Goal: Task Accomplishment & Management: Manage account settings

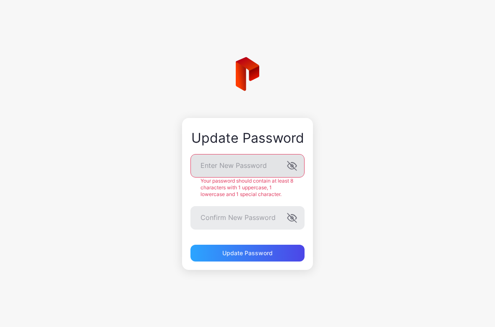
click at [290, 175] on label "Enter New Password" at bounding box center [247, 165] width 114 height 23
click at [254, 256] on div "Update Password" at bounding box center [247, 253] width 114 height 17
click at [243, 253] on div "Update Password" at bounding box center [247, 253] width 50 height 7
click at [250, 254] on div "Update Password" at bounding box center [247, 253] width 50 height 7
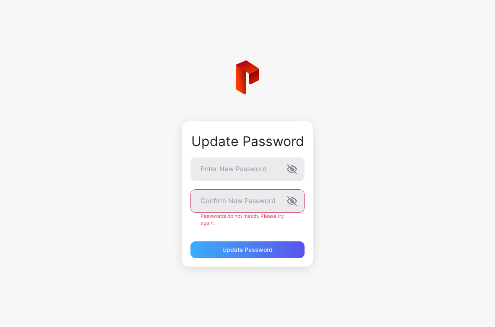
click at [253, 254] on div "Update Password Enter New Password Confirm New Password Passwords do not match.…" at bounding box center [247, 193] width 131 height 145
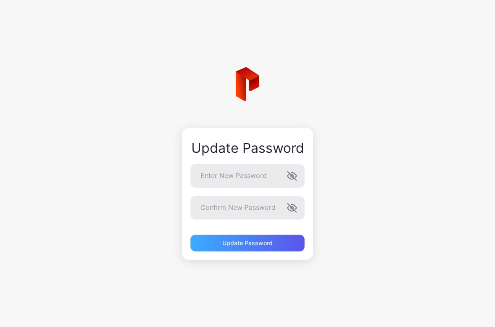
click at [246, 243] on div "Update Password" at bounding box center [247, 243] width 50 height 7
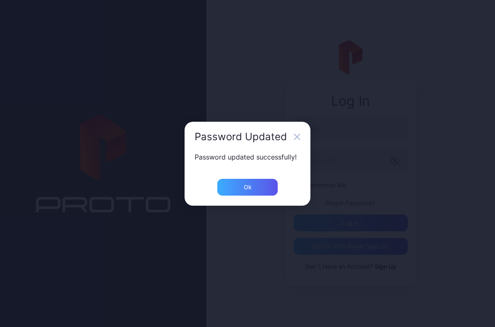
click at [250, 186] on div "Ok" at bounding box center [248, 187] width 8 height 7
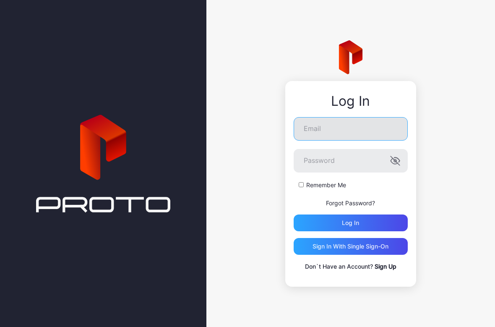
click at [333, 128] on input "Email" at bounding box center [351, 128] width 114 height 23
type input "**********"
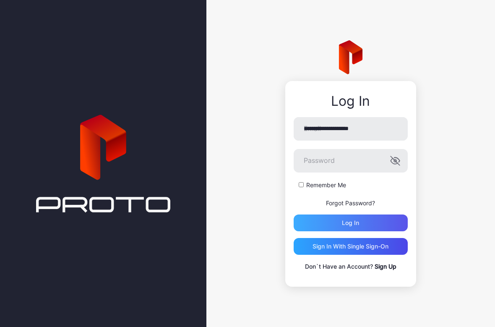
click at [345, 222] on div "Log in" at bounding box center [350, 222] width 17 height 7
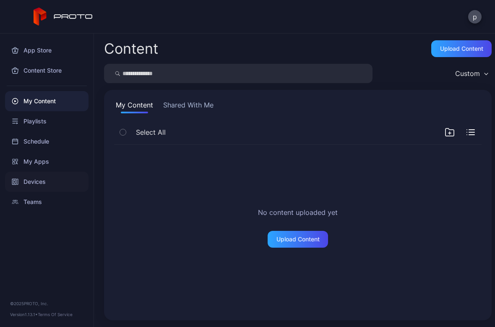
click at [29, 180] on div "Devices" at bounding box center [46, 182] width 83 height 20
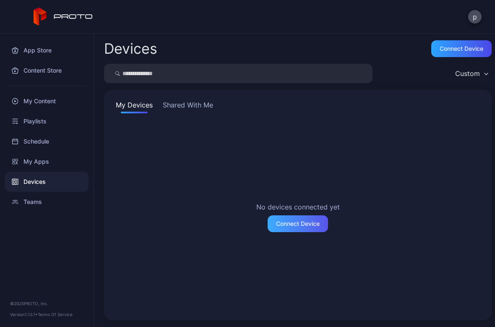
click at [298, 224] on div "Connect Device" at bounding box center [298, 223] width 44 height 7
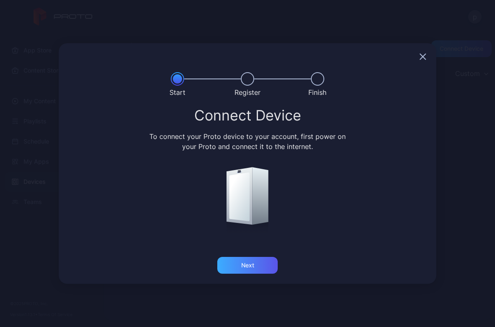
click at [250, 269] on div "Next" at bounding box center [247, 265] width 60 height 17
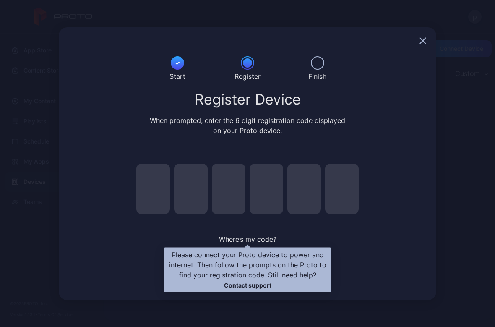
click at [246, 239] on span "Where’s my code?" at bounding box center [247, 239] width 57 height 8
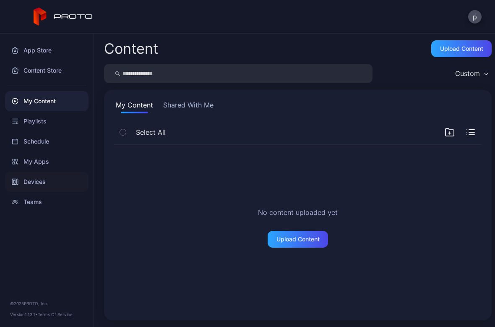
click at [35, 182] on div "Devices" at bounding box center [46, 182] width 83 height 20
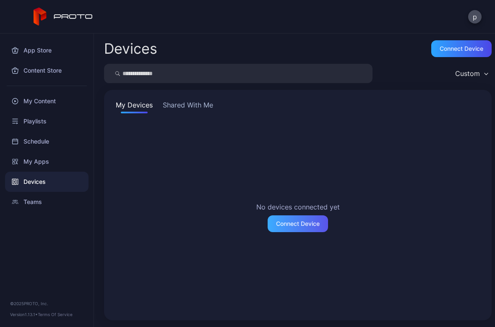
click at [286, 225] on div "Connect Device" at bounding box center [298, 223] width 44 height 7
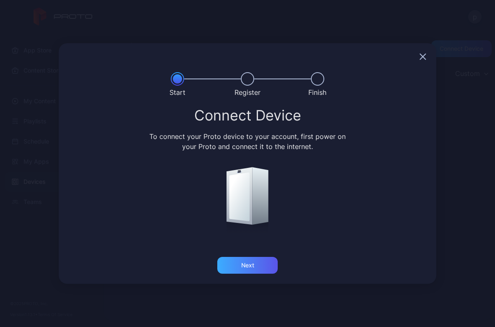
click at [237, 264] on div "Next" at bounding box center [247, 265] width 60 height 17
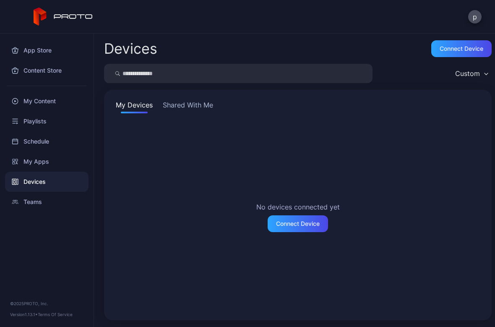
click at [185, 103] on button "Shared With Me" at bounding box center [188, 106] width 54 height 13
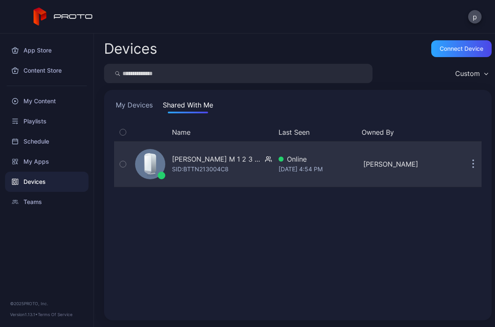
click at [155, 164] on icon at bounding box center [152, 163] width 7 height 20
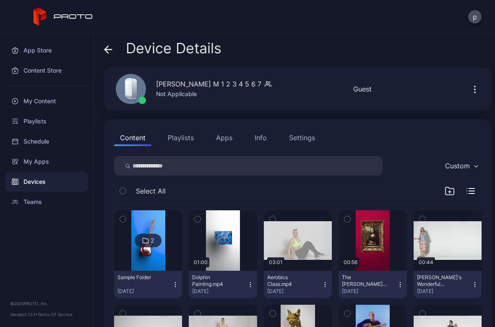
click at [178, 141] on button "Playlists" at bounding box center [181, 137] width 38 height 17
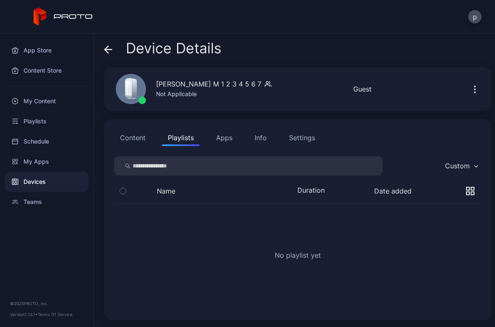
click at [216, 140] on button "Apps" at bounding box center [224, 137] width 28 height 17
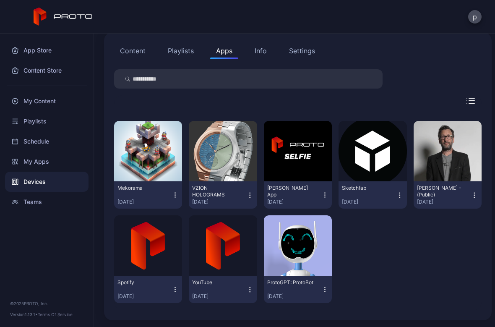
scroll to position [87, 0]
click at [257, 50] on div "Info" at bounding box center [261, 51] width 12 height 10
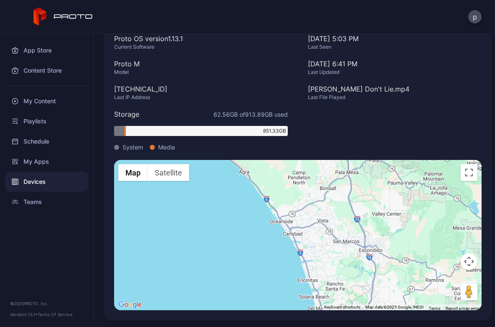
scroll to position [148, 0]
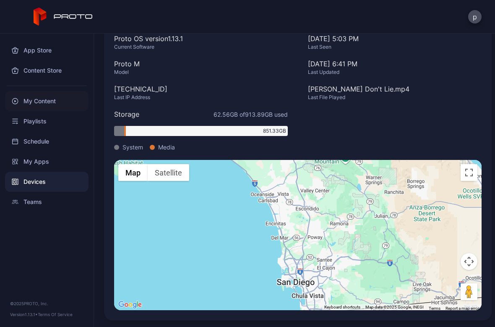
click at [52, 101] on div "My Content" at bounding box center [46, 101] width 83 height 20
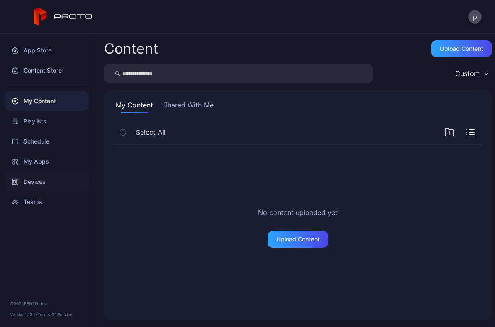
click at [41, 182] on div "Devices" at bounding box center [46, 182] width 83 height 20
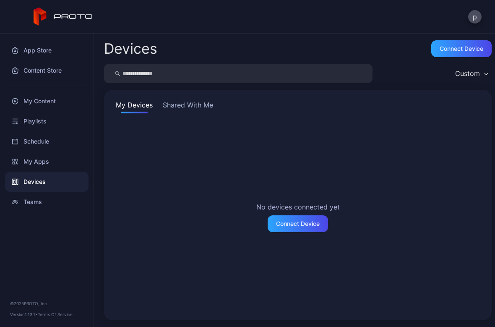
click at [202, 106] on button "Shared With Me" at bounding box center [188, 106] width 54 height 13
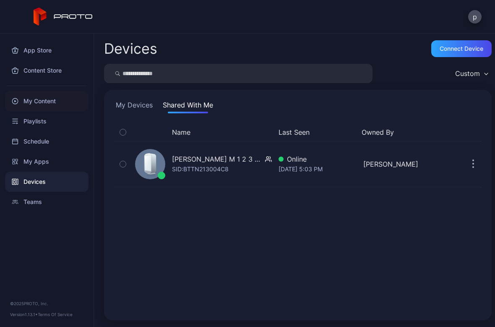
click at [49, 104] on div "My Content" at bounding box center [46, 101] width 83 height 20
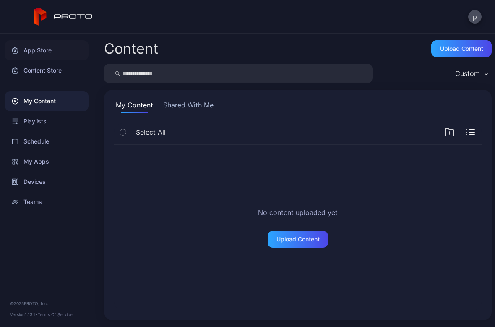
click at [29, 49] on div "App Store" at bounding box center [46, 50] width 83 height 20
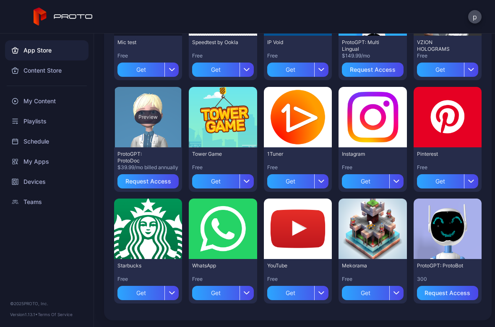
scroll to position [371, 0]
click at [208, 292] on div "Get" at bounding box center [215, 293] width 47 height 14
click at [222, 292] on div "My Apps" at bounding box center [223, 293] width 26 height 7
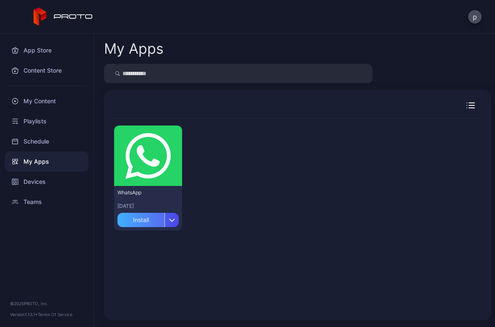
click at [142, 222] on div "Install" at bounding box center [140, 220] width 47 height 14
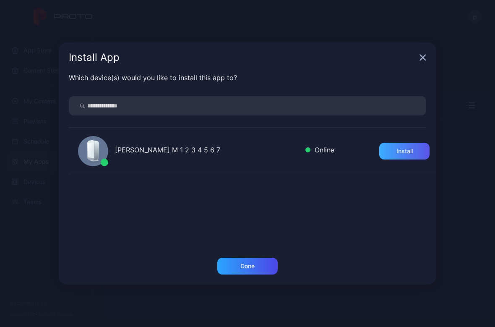
click at [385, 152] on div "Install" at bounding box center [404, 151] width 50 height 17
click at [247, 267] on div "Done" at bounding box center [247, 266] width 14 height 7
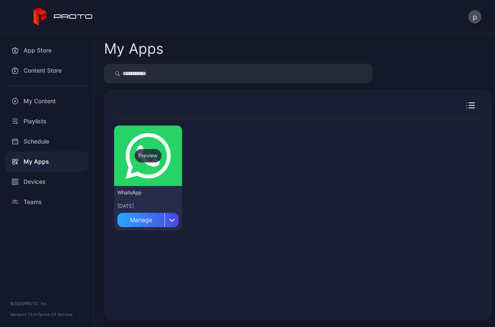
click at [143, 164] on div "Preview" at bounding box center [148, 155] width 68 height 60
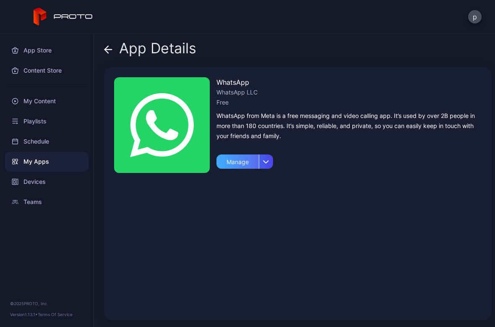
click at [243, 162] on div "Manage" at bounding box center [237, 161] width 42 height 14
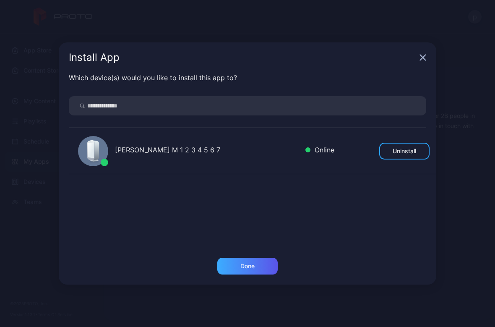
click at [248, 266] on div "Done" at bounding box center [247, 266] width 14 height 7
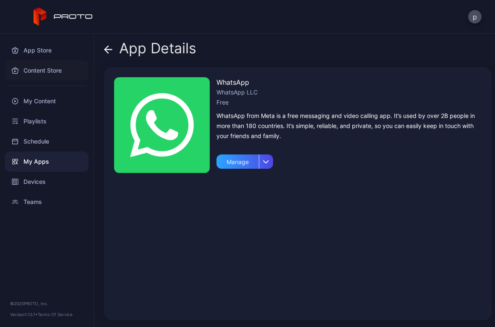
click at [39, 72] on div "Content Store" at bounding box center [46, 70] width 83 height 20
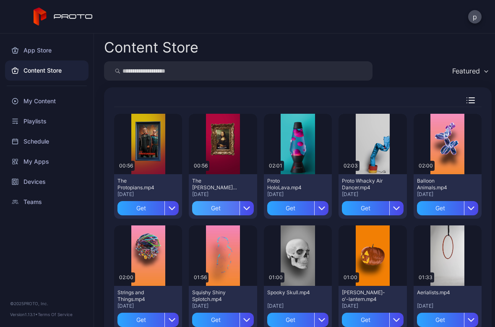
click at [207, 209] on div "Get" at bounding box center [215, 208] width 47 height 14
click at [283, 210] on div "Get" at bounding box center [290, 208] width 47 height 14
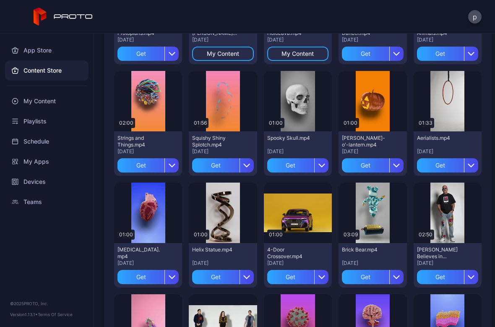
scroll to position [155, 0]
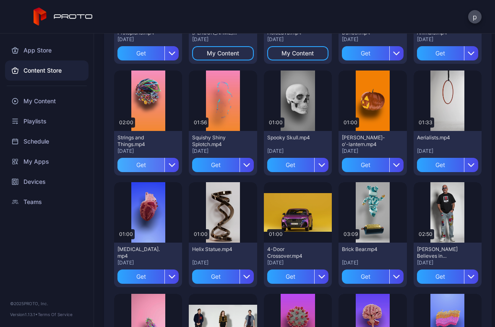
click at [130, 164] on div "Get" at bounding box center [140, 165] width 47 height 14
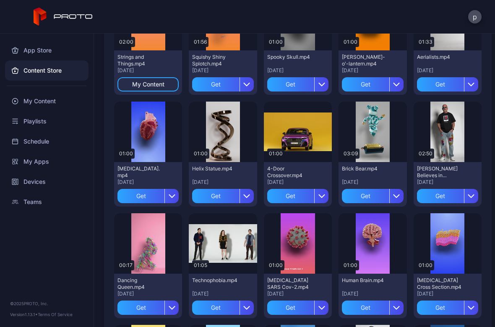
scroll to position [236, 0]
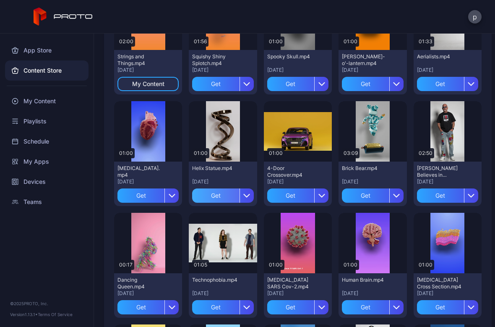
click at [204, 199] on div "Get" at bounding box center [215, 195] width 47 height 14
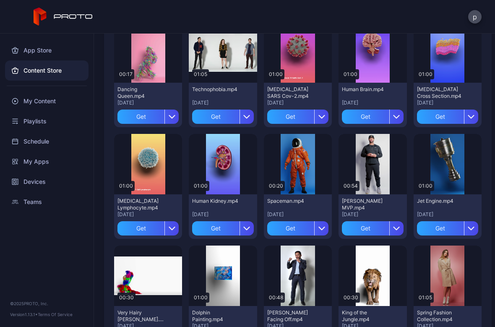
scroll to position [428, 0]
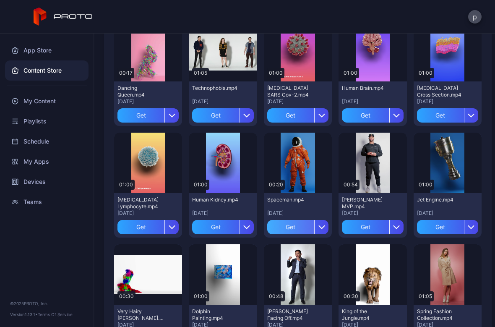
click at [278, 229] on div "Get" at bounding box center [290, 227] width 47 height 14
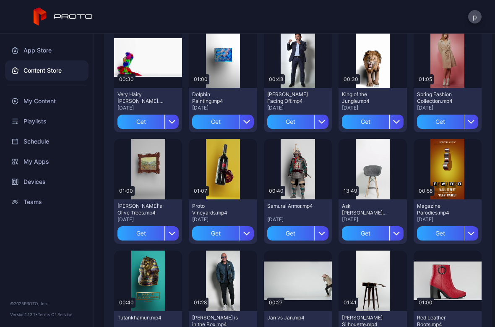
scroll to position [647, 0]
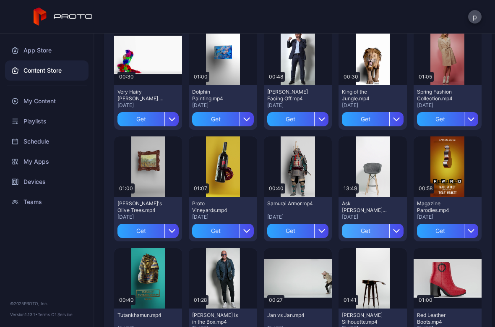
click at [357, 235] on div "Get" at bounding box center [365, 231] width 47 height 14
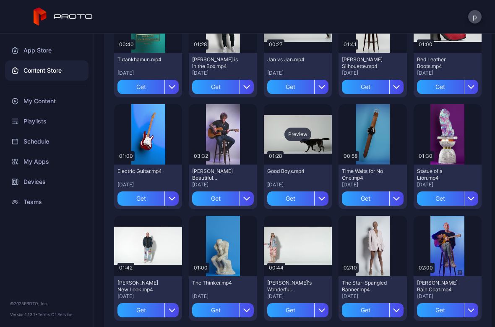
scroll to position [903, 0]
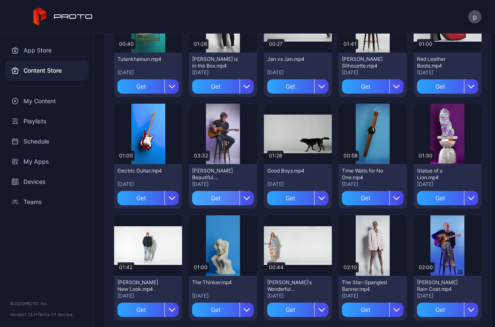
click at [207, 197] on div "Get" at bounding box center [215, 198] width 47 height 14
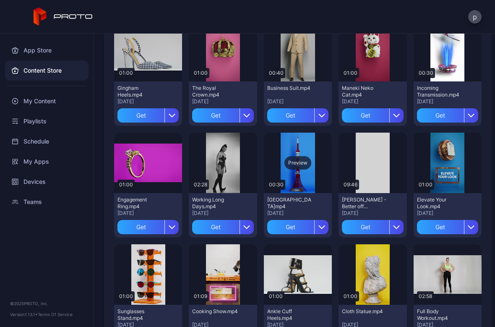
scroll to position [1544, 0]
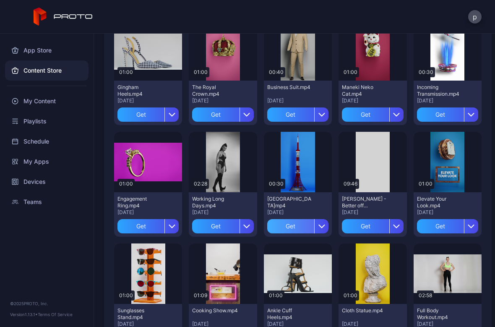
click at [283, 227] on div "Get" at bounding box center [290, 226] width 47 height 14
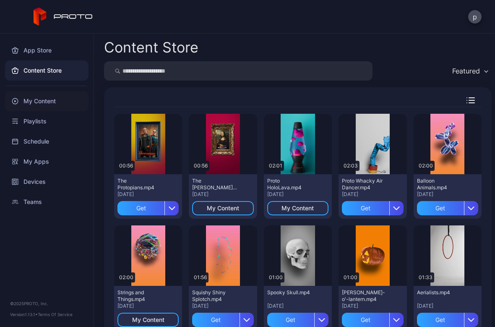
scroll to position [0, 0]
click at [36, 119] on div "Playlists" at bounding box center [46, 121] width 83 height 20
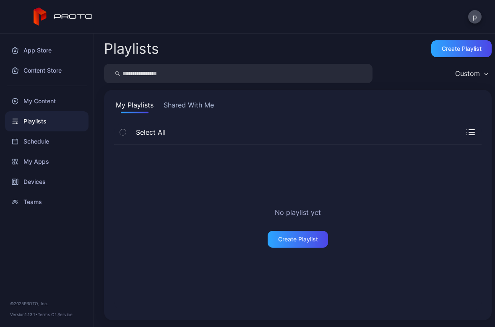
click at [467, 131] on icon "button" at bounding box center [471, 132] width 8 height 6
click at [119, 138] on button "button" at bounding box center [123, 132] width 18 height 18
click at [121, 133] on icon "button" at bounding box center [123, 132] width 6 height 9
click at [43, 142] on div "Schedule" at bounding box center [46, 141] width 83 height 20
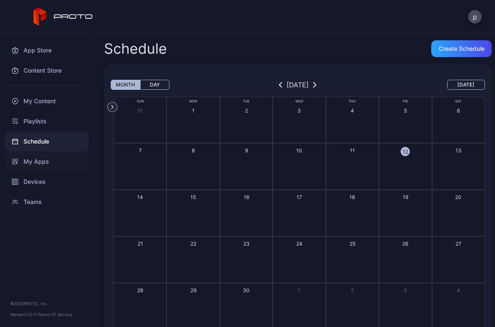
click at [37, 157] on div "My Apps" at bounding box center [46, 161] width 83 height 20
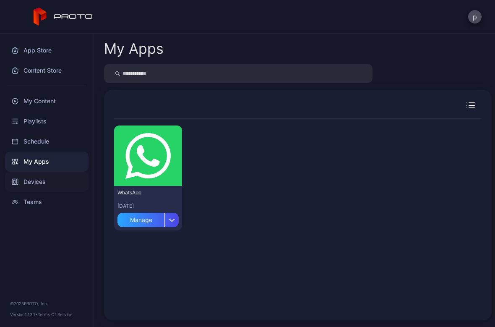
click at [37, 183] on div "Devices" at bounding box center [46, 182] width 83 height 20
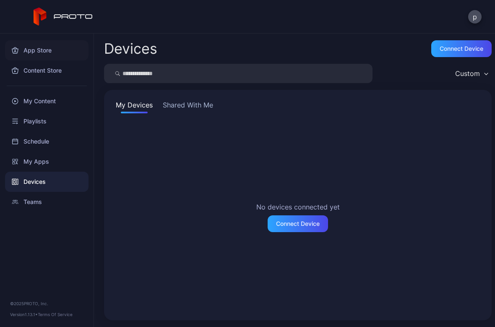
click at [34, 52] on div "App Store" at bounding box center [46, 50] width 83 height 20
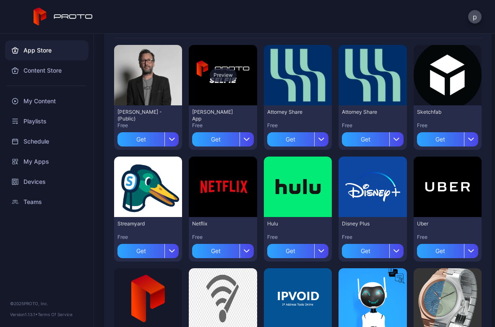
scroll to position [80, 0]
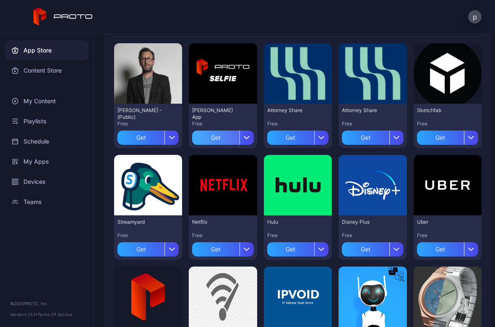
click at [219, 140] on div "Get" at bounding box center [215, 137] width 47 height 14
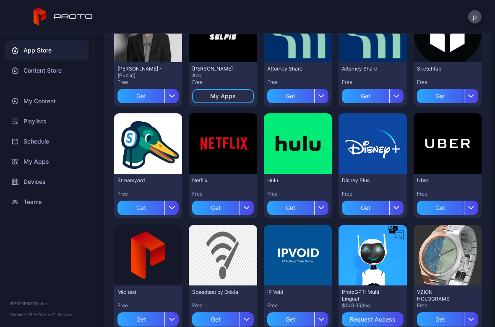
scroll to position [127, 0]
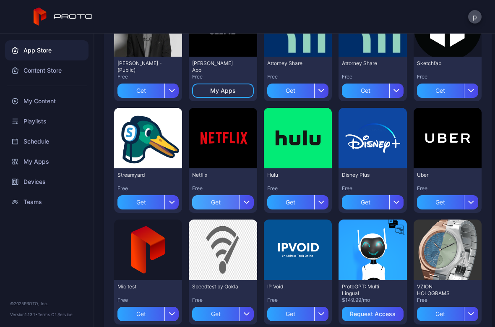
click at [210, 202] on div "Get" at bounding box center [215, 202] width 47 height 14
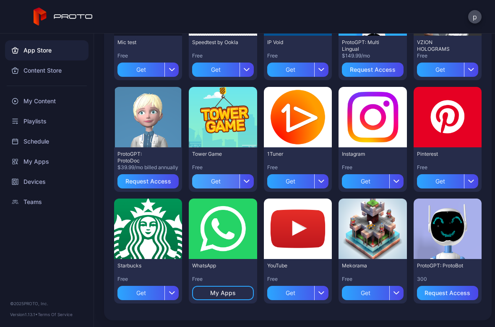
scroll to position [371, 0]
click at [283, 292] on div "Get" at bounding box center [290, 293] width 47 height 14
click at [35, 50] on div "App Store" at bounding box center [46, 50] width 83 height 20
click at [32, 73] on div "Content Store" at bounding box center [46, 70] width 83 height 20
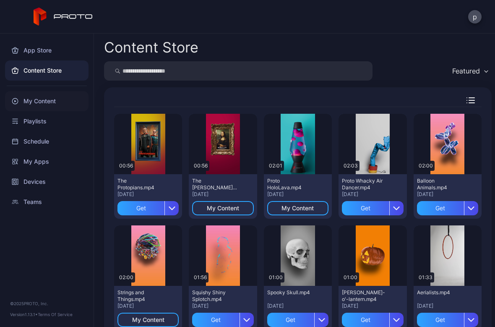
click at [34, 101] on div "My Content" at bounding box center [46, 101] width 83 height 20
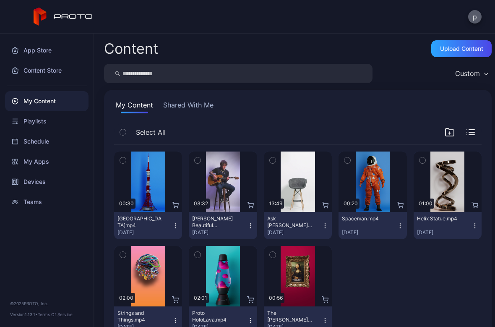
click at [475, 17] on button "p" at bounding box center [474, 16] width 13 height 13
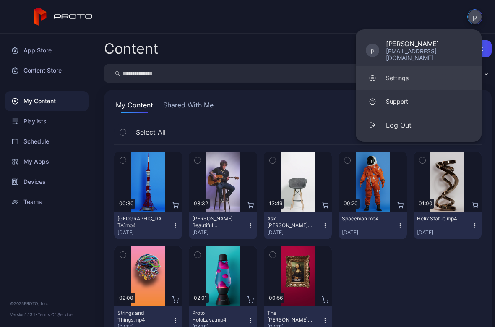
click at [405, 74] on div "Settings" at bounding box center [397, 78] width 23 height 8
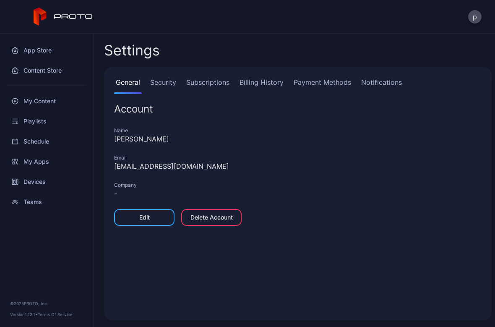
click at [201, 82] on link "Subscriptions" at bounding box center [208, 85] width 47 height 17
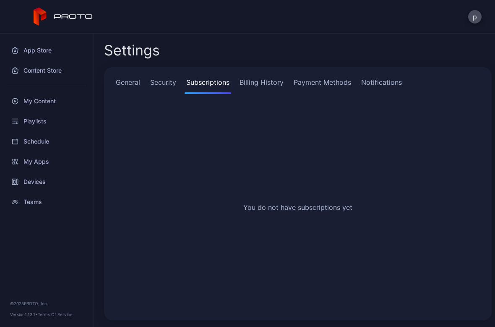
click at [256, 86] on link "Billing History" at bounding box center [261, 85] width 47 height 17
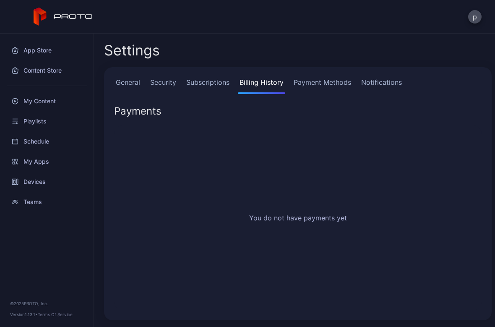
click at [309, 88] on link "Payment Methods" at bounding box center [322, 85] width 61 height 17
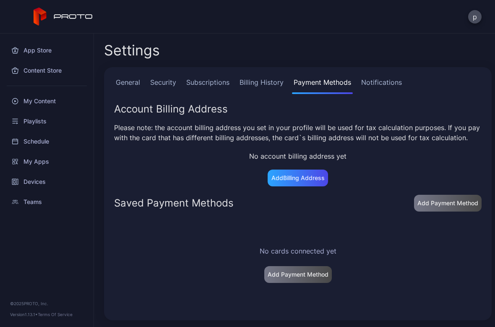
click at [395, 74] on div "General Security Subscriptions Billing History Payment Methods Notifications Ac…" at bounding box center [298, 193] width 388 height 253
click at [381, 83] on link "Notifications" at bounding box center [382, 85] width 44 height 17
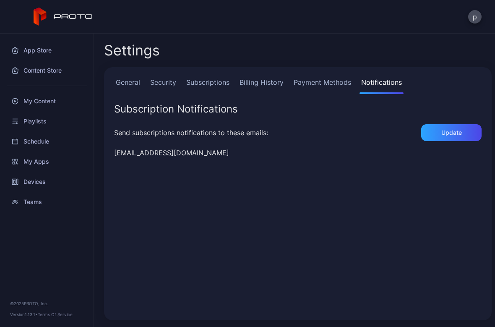
click at [129, 84] on link "General" at bounding box center [128, 85] width 28 height 17
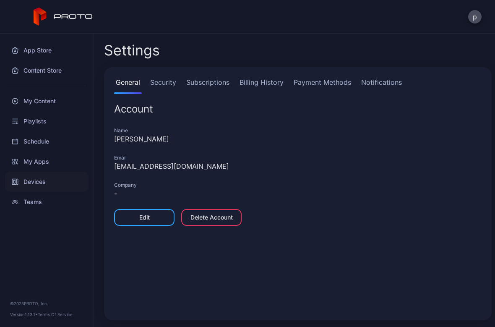
click at [41, 184] on div "Devices" at bounding box center [46, 182] width 83 height 20
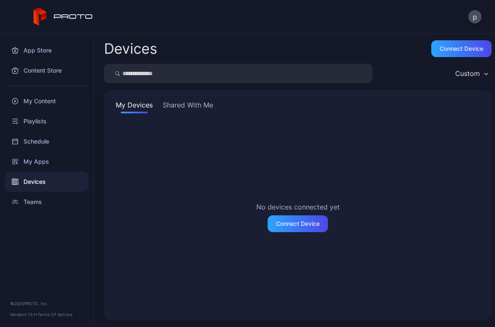
click at [178, 105] on button "Shared With Me" at bounding box center [188, 106] width 54 height 13
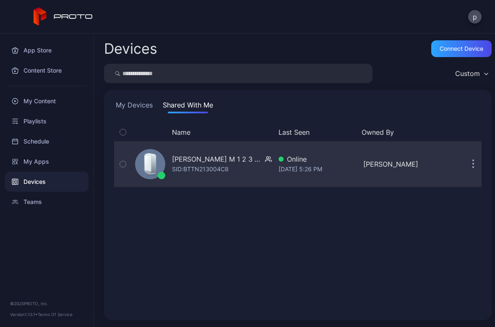
click at [465, 166] on button "button" at bounding box center [473, 164] width 17 height 17
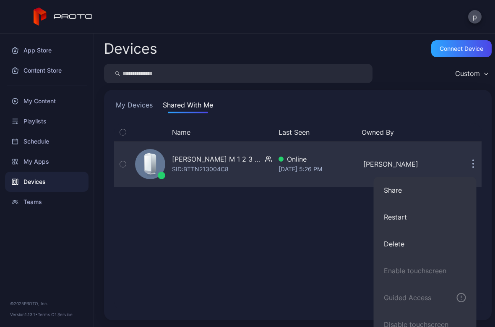
click at [203, 161] on div "Patrick Proto M 1 2 3 4 5 6 7" at bounding box center [217, 159] width 90 height 10
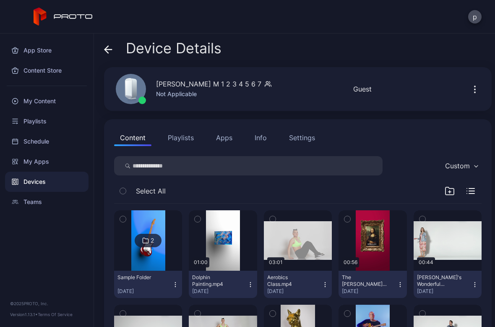
click at [177, 133] on button "Playlists" at bounding box center [181, 137] width 38 height 17
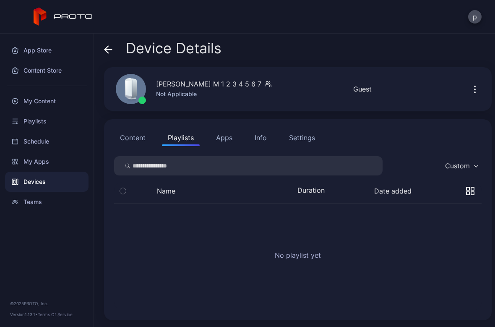
click at [223, 141] on button "Apps" at bounding box center [224, 137] width 28 height 17
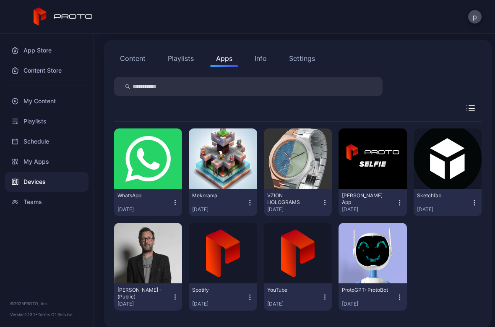
scroll to position [86, 0]
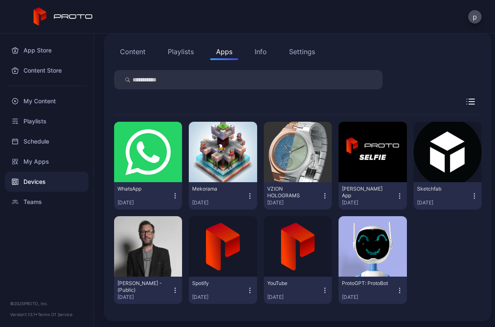
click at [246, 196] on icon "button" at bounding box center [250, 196] width 8 height 8
click at [259, 111] on div "WhatsApp Sep 12, 2025 Mekorama Aug 30, 2025 VZION HOLOGRAMS Aug 30, 2025 David …" at bounding box center [297, 212] width 381 height 209
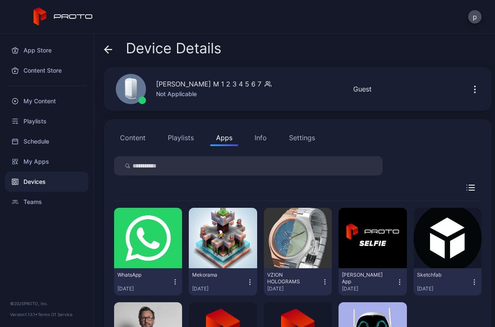
scroll to position [0, 0]
click at [262, 141] on div "Info" at bounding box center [261, 138] width 12 height 10
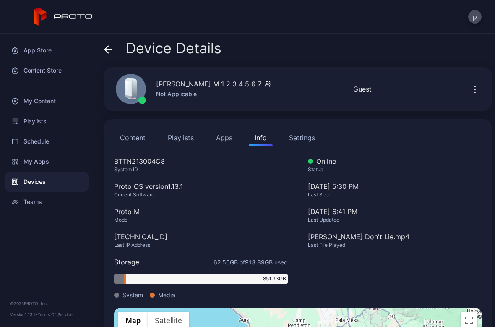
click at [304, 139] on div "Settings" at bounding box center [302, 138] width 26 height 10
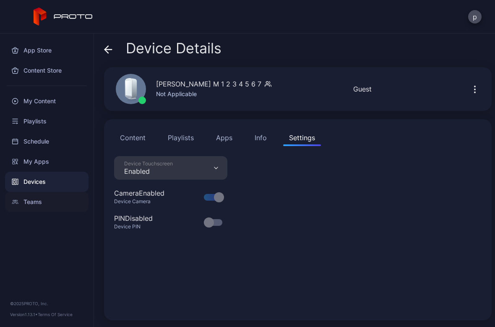
click at [35, 203] on div "Teams" at bounding box center [46, 202] width 83 height 20
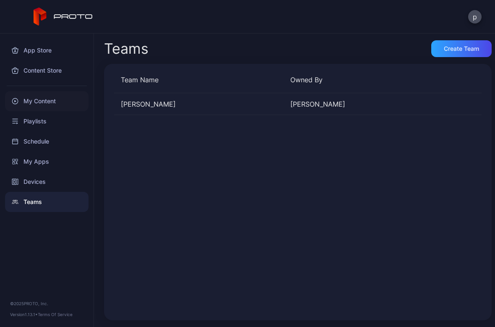
click at [34, 102] on div "My Content" at bounding box center [46, 101] width 83 height 20
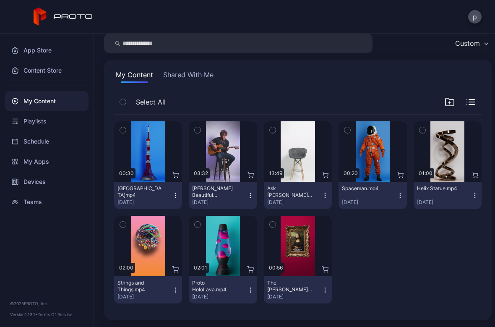
scroll to position [30, 0]
click at [178, 74] on button "Shared With Me" at bounding box center [189, 76] width 54 height 13
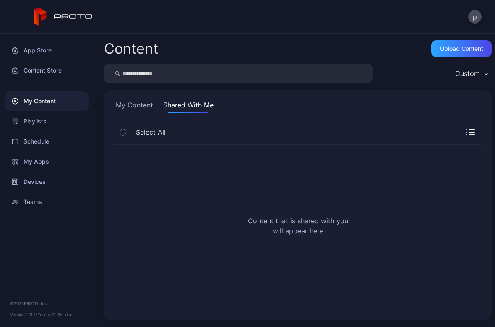
click at [133, 106] on button "My Content" at bounding box center [134, 106] width 41 height 13
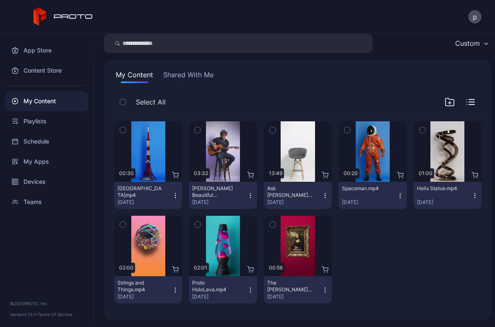
scroll to position [30, 0]
click at [222, 245] on div "Preview" at bounding box center [223, 245] width 27 height 13
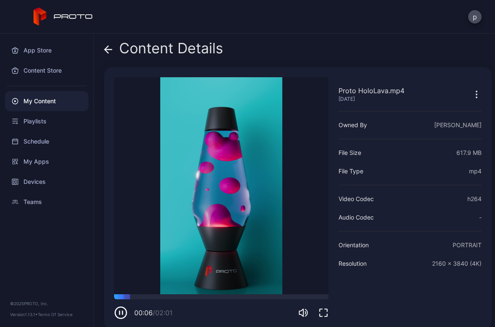
click at [472, 95] on icon "button" at bounding box center [477, 94] width 10 height 10
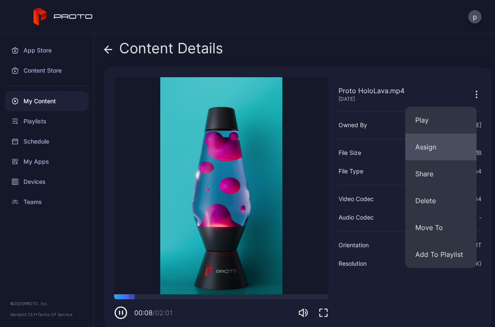
click at [441, 145] on button "Assign" at bounding box center [440, 146] width 71 height 27
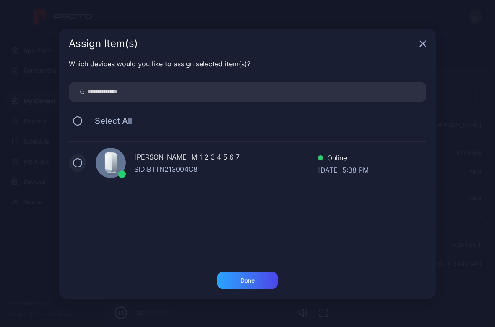
click at [76, 166] on button at bounding box center [77, 162] width 9 height 9
click at [245, 283] on div "Done" at bounding box center [247, 280] width 14 height 7
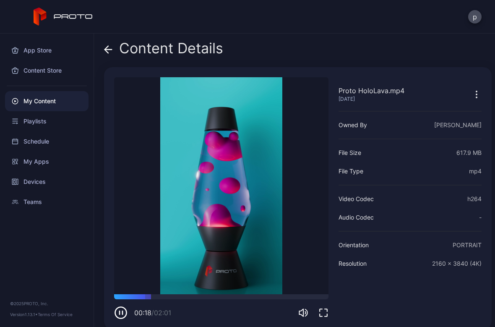
click at [107, 50] on icon at bounding box center [108, 50] width 7 height 0
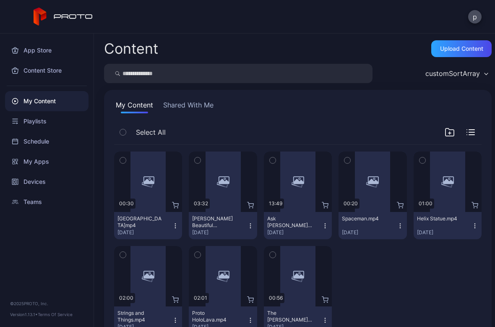
scroll to position [30, 0]
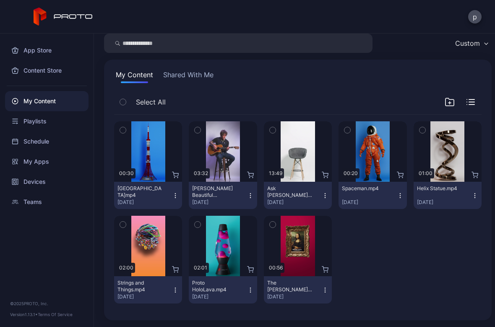
click at [175, 193] on icon "button" at bounding box center [175, 193] width 0 height 0
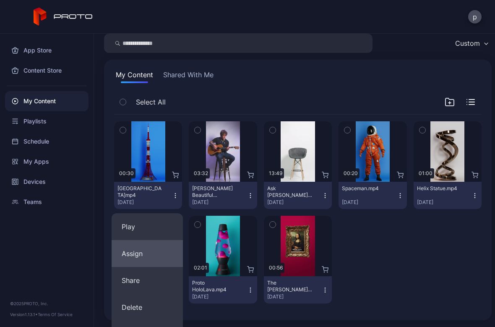
click at [148, 253] on button "Assign" at bounding box center [147, 253] width 71 height 27
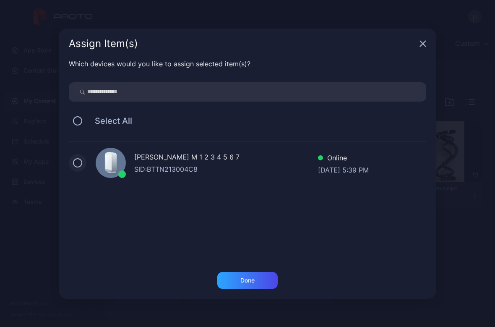
click at [76, 162] on button at bounding box center [77, 162] width 9 height 9
click at [253, 282] on div "Done" at bounding box center [247, 280] width 14 height 7
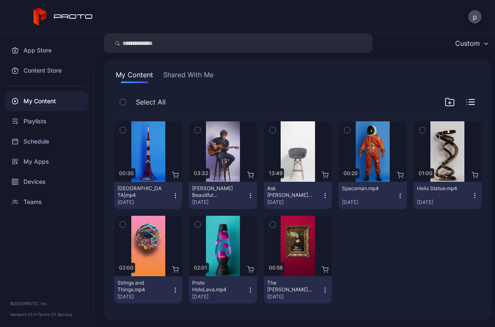
click at [322, 173] on icon at bounding box center [325, 174] width 6 height 4
click at [243, 175] on div "Preview" at bounding box center [223, 151] width 68 height 60
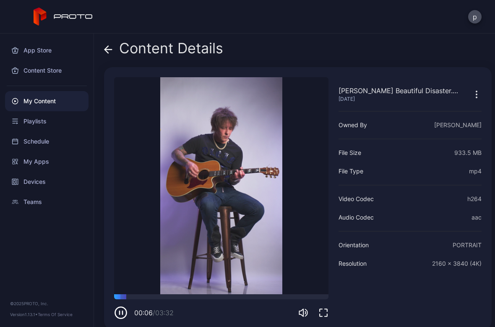
click at [107, 48] on icon at bounding box center [106, 49] width 3 height 7
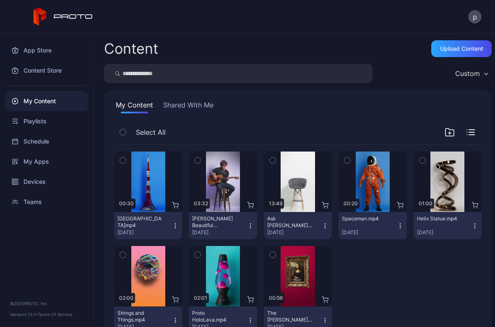
scroll to position [30, 0]
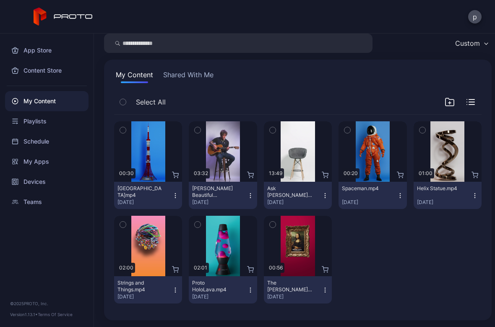
click at [172, 290] on icon "button" at bounding box center [175, 290] width 7 height 7
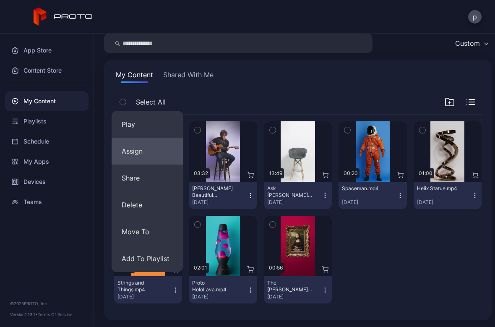
click at [130, 156] on button "Assign" at bounding box center [147, 151] width 71 height 27
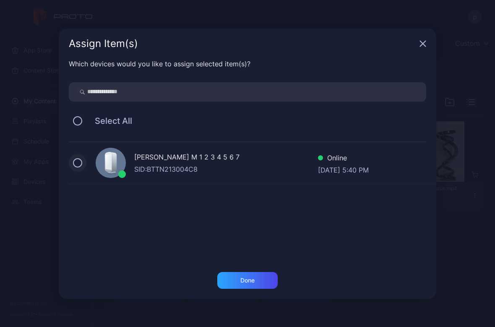
click at [78, 162] on button at bounding box center [77, 162] width 9 height 9
click at [248, 279] on div "Done" at bounding box center [247, 280] width 14 height 7
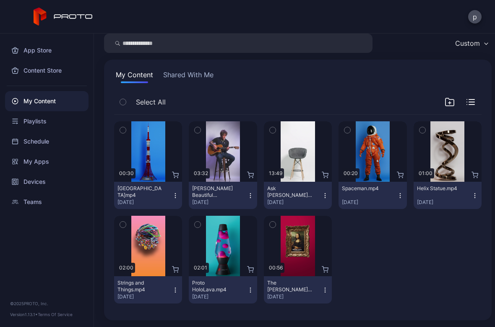
click at [179, 73] on button "Shared With Me" at bounding box center [189, 76] width 54 height 13
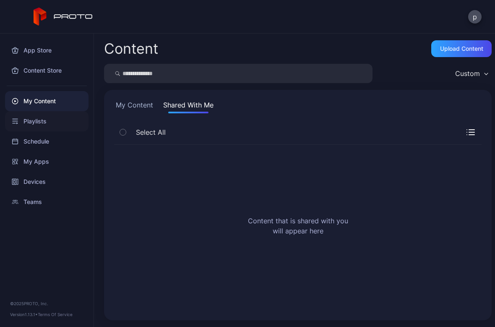
click at [43, 123] on div "Playlists" at bounding box center [46, 121] width 83 height 20
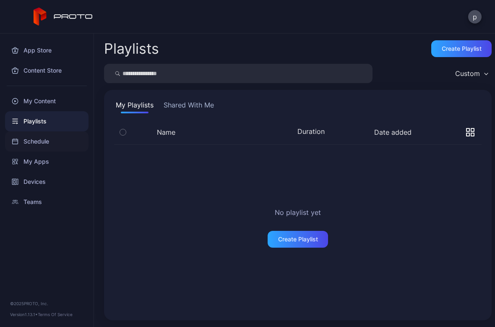
click at [42, 139] on div "Schedule" at bounding box center [46, 141] width 83 height 20
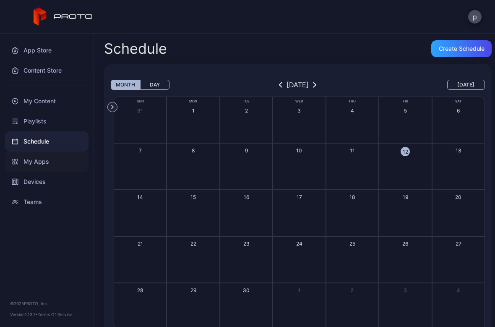
click at [35, 161] on div "My Apps" at bounding box center [46, 161] width 83 height 20
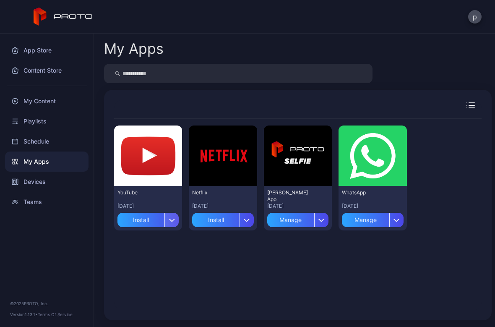
click at [170, 222] on icon "button" at bounding box center [172, 219] width 6 height 3
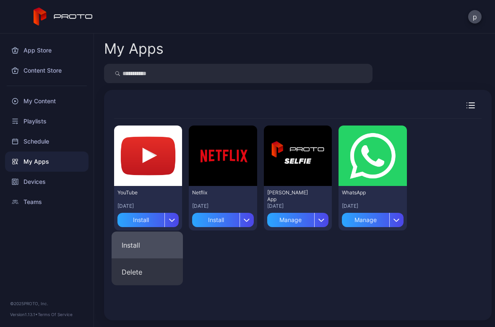
click at [151, 241] on button "Install" at bounding box center [147, 245] width 71 height 27
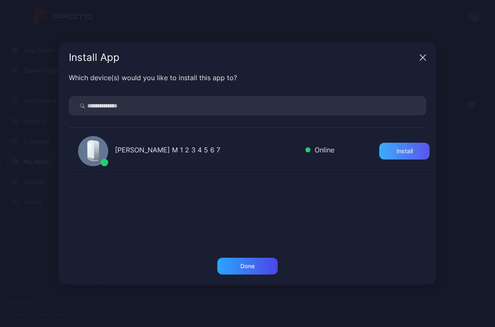
click at [396, 151] on div "Install" at bounding box center [404, 151] width 16 height 7
click at [256, 267] on div "Done" at bounding box center [247, 266] width 60 height 17
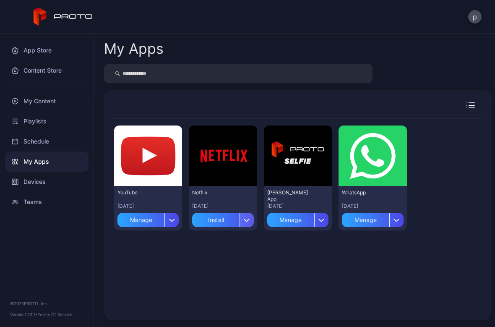
click at [241, 216] on div "button" at bounding box center [247, 220] width 14 height 14
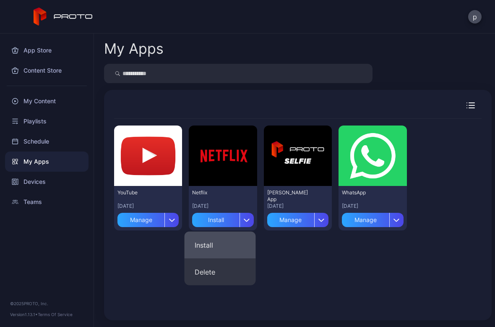
click at [223, 244] on button "Install" at bounding box center [220, 245] width 71 height 27
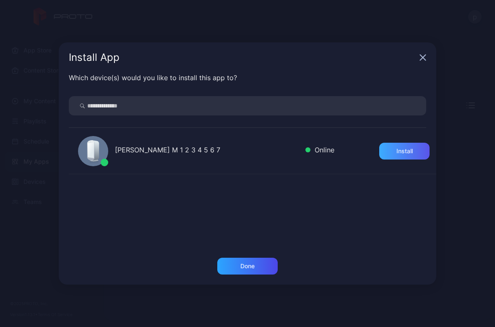
click at [396, 152] on div "Install" at bounding box center [404, 151] width 16 height 7
click at [253, 269] on div "Done" at bounding box center [247, 266] width 14 height 7
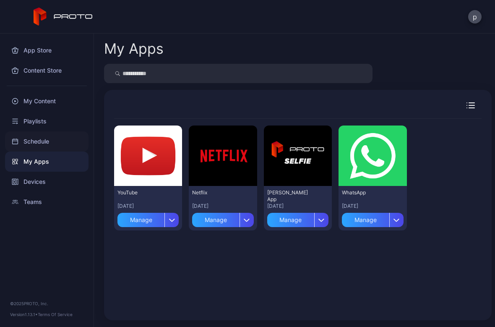
click at [42, 143] on div "Schedule" at bounding box center [46, 141] width 83 height 20
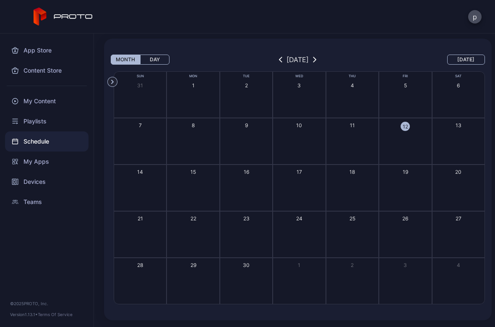
scroll to position [25, 0]
click at [41, 162] on div "My Apps" at bounding box center [46, 161] width 83 height 20
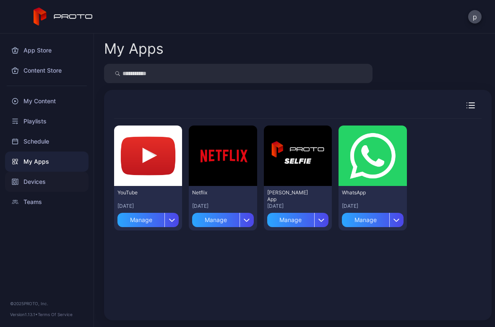
click at [39, 185] on div "Devices" at bounding box center [46, 182] width 83 height 20
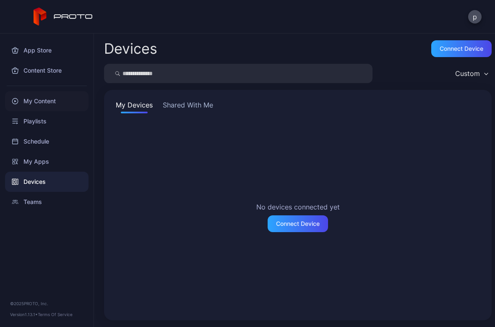
click at [37, 101] on div "My Content" at bounding box center [46, 101] width 83 height 20
